Goal: Task Accomplishment & Management: Complete application form

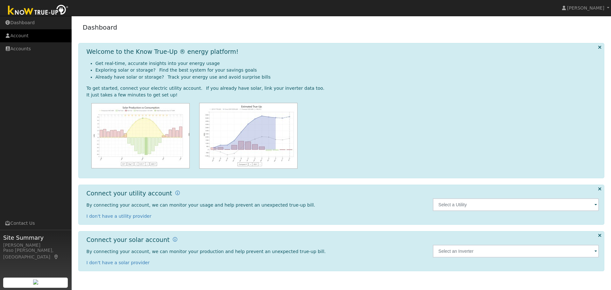
click at [27, 34] on link "Account" at bounding box center [36, 35] width 72 height 13
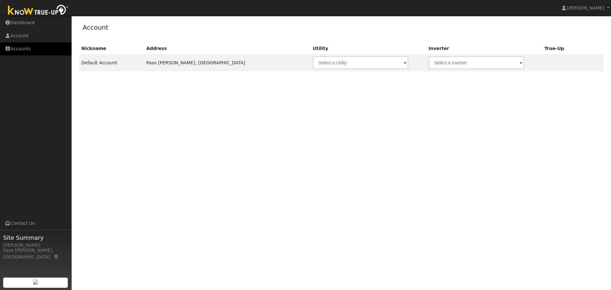
click at [12, 50] on link "Accounts" at bounding box center [36, 48] width 72 height 13
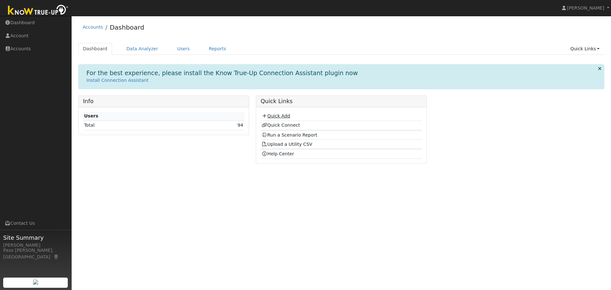
click at [274, 116] on link "Quick Add" at bounding box center [276, 115] width 28 height 5
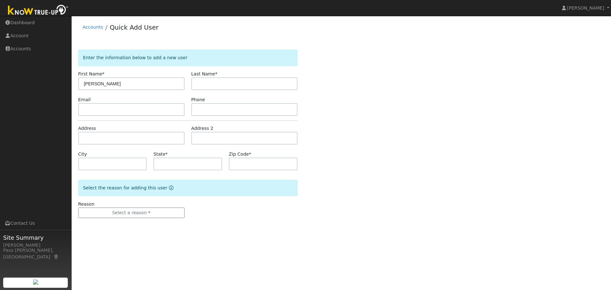
type input "[PERSON_NAME]"
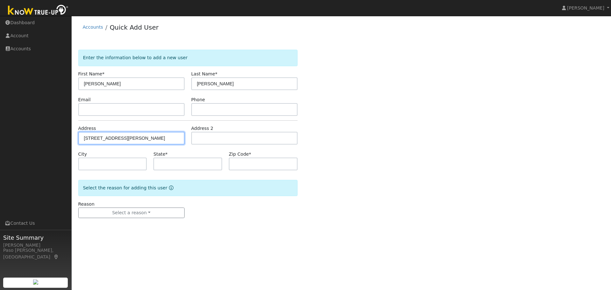
type input "2526 Hass Lane"
type input "Oceano"
type input "CA"
type input "93445"
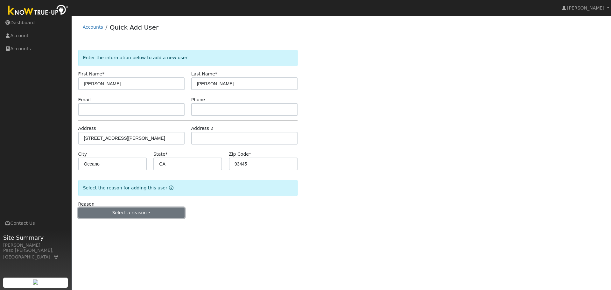
click at [119, 211] on button "Select a reason" at bounding box center [131, 213] width 106 height 11
click at [104, 227] on link "New lead" at bounding box center [114, 226] width 70 height 9
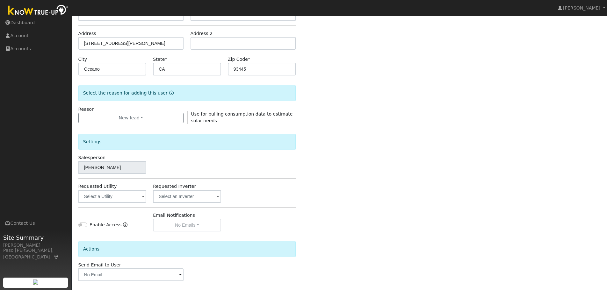
scroll to position [109, 0]
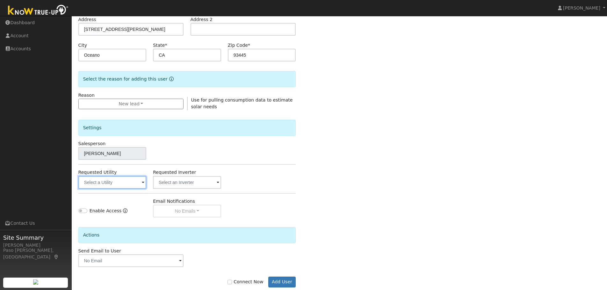
click at [133, 183] on input "text" at bounding box center [112, 182] width 68 height 13
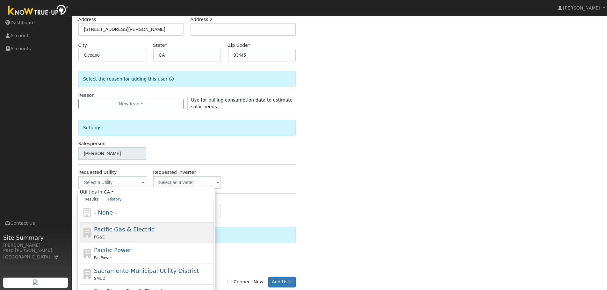
click at [115, 232] on span "Pacific Gas & Electric" at bounding box center [124, 229] width 60 height 7
type input "Pacific Gas & Electric"
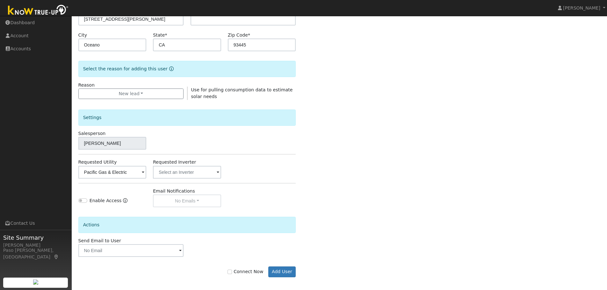
scroll to position [122, 0]
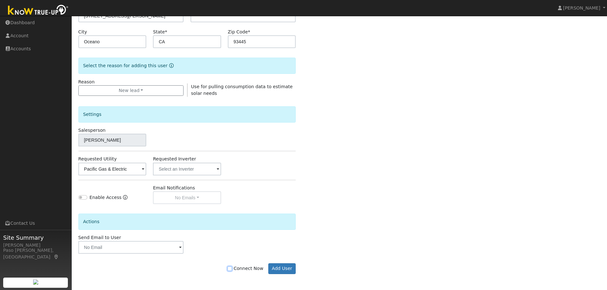
click at [232, 269] on input "Connect Now" at bounding box center [229, 269] width 4 height 4
checkbox input "true"
click at [278, 271] on button "Add User" at bounding box center [282, 268] width 28 height 11
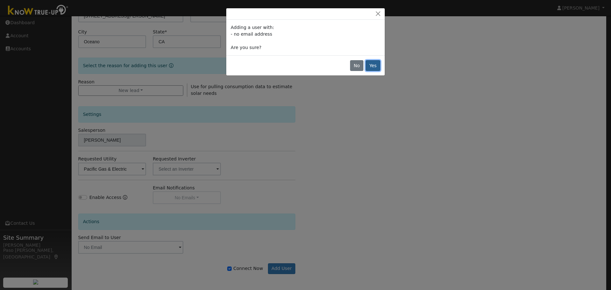
click at [375, 65] on button "Yes" at bounding box center [373, 65] width 15 height 11
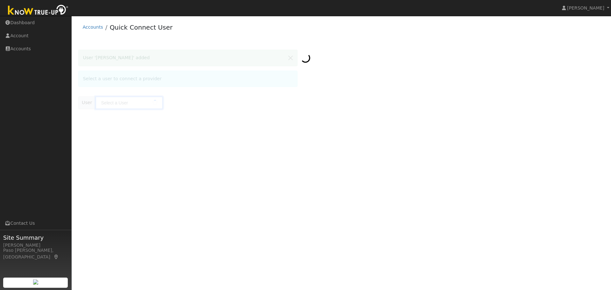
type input "[PERSON_NAME]"
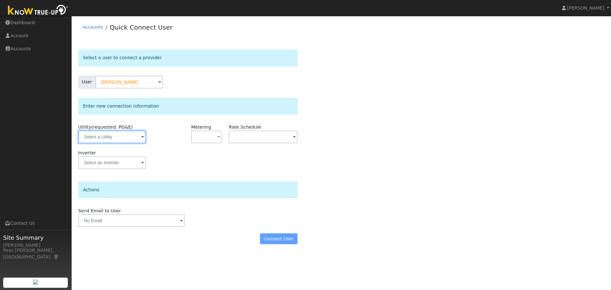
click at [119, 135] on input "text" at bounding box center [112, 137] width 68 height 13
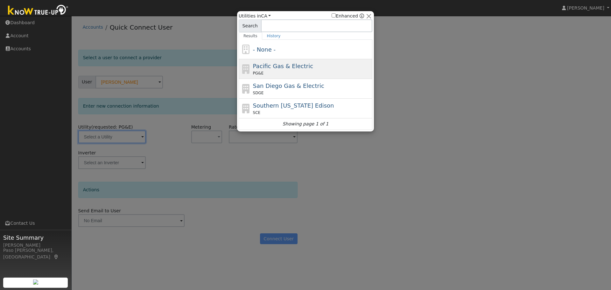
click at [276, 71] on div "PG&E" at bounding box center [312, 73] width 118 height 6
type input "PG&E"
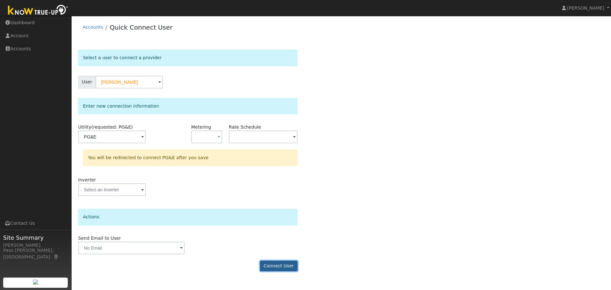
click at [276, 267] on button "Connect User" at bounding box center [279, 266] width 38 height 11
